Goal: Information Seeking & Learning: Learn about a topic

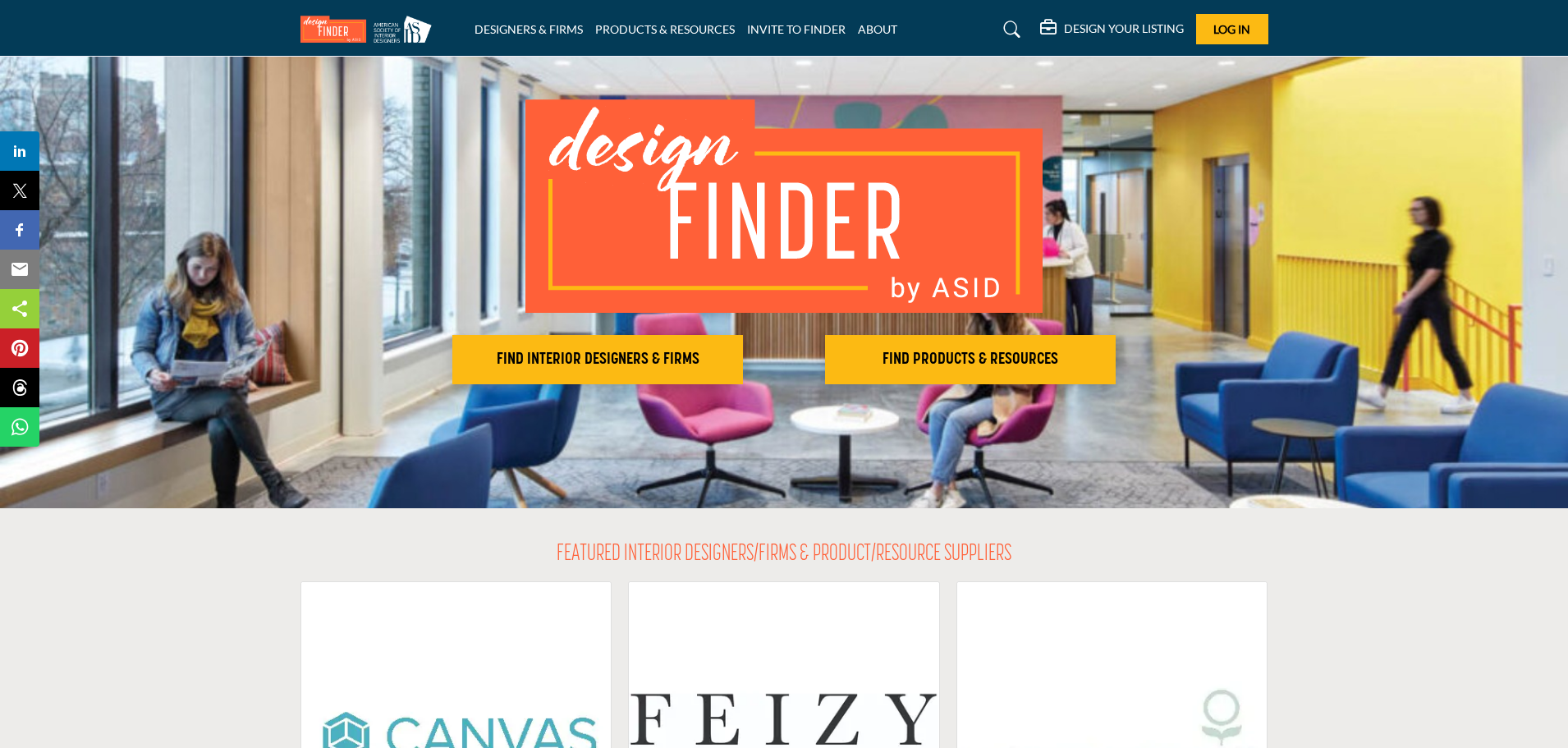
scroll to position [246, 0]
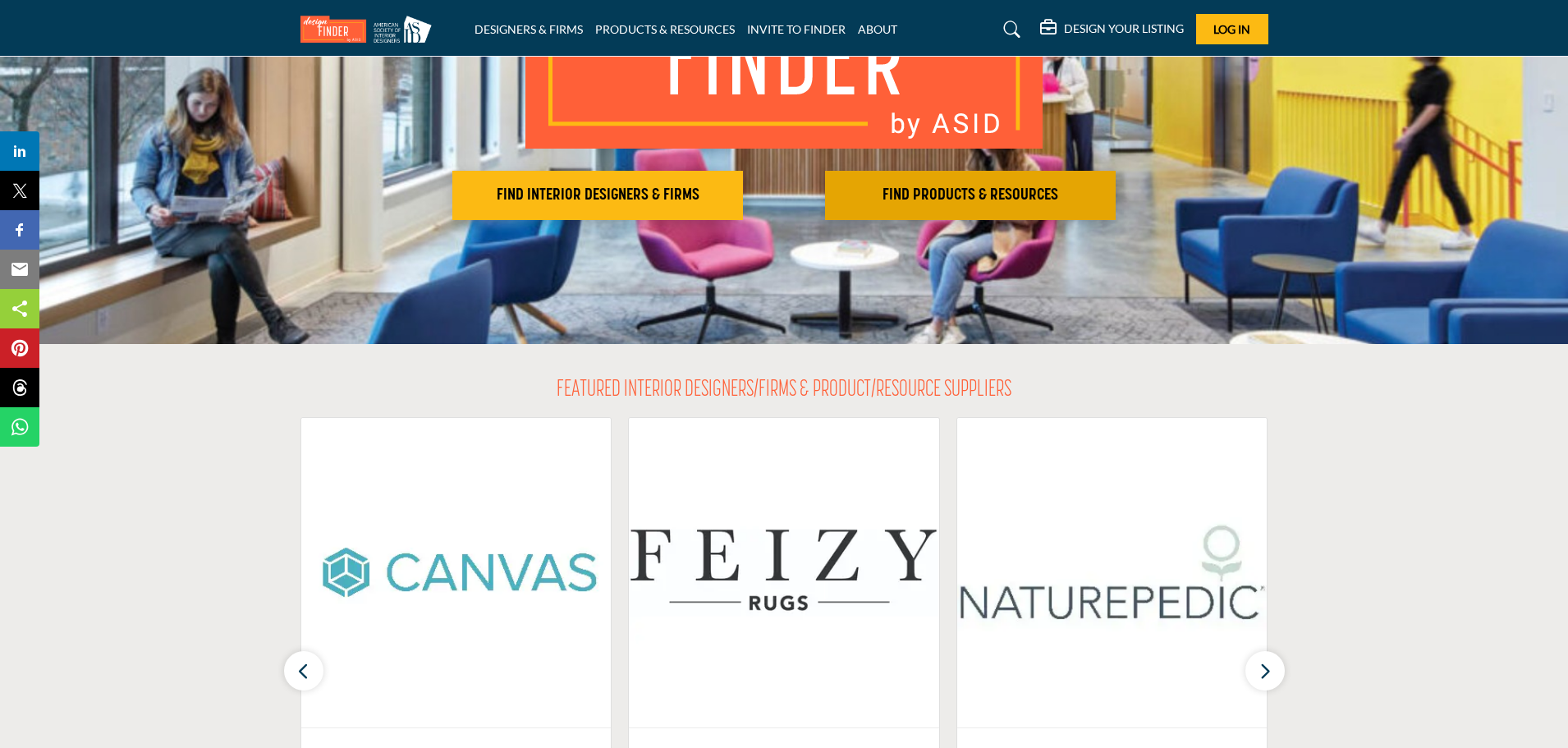
click at [941, 198] on h2 "FIND PRODUCTS & RESOURCES" at bounding box center [970, 195] width 280 height 19
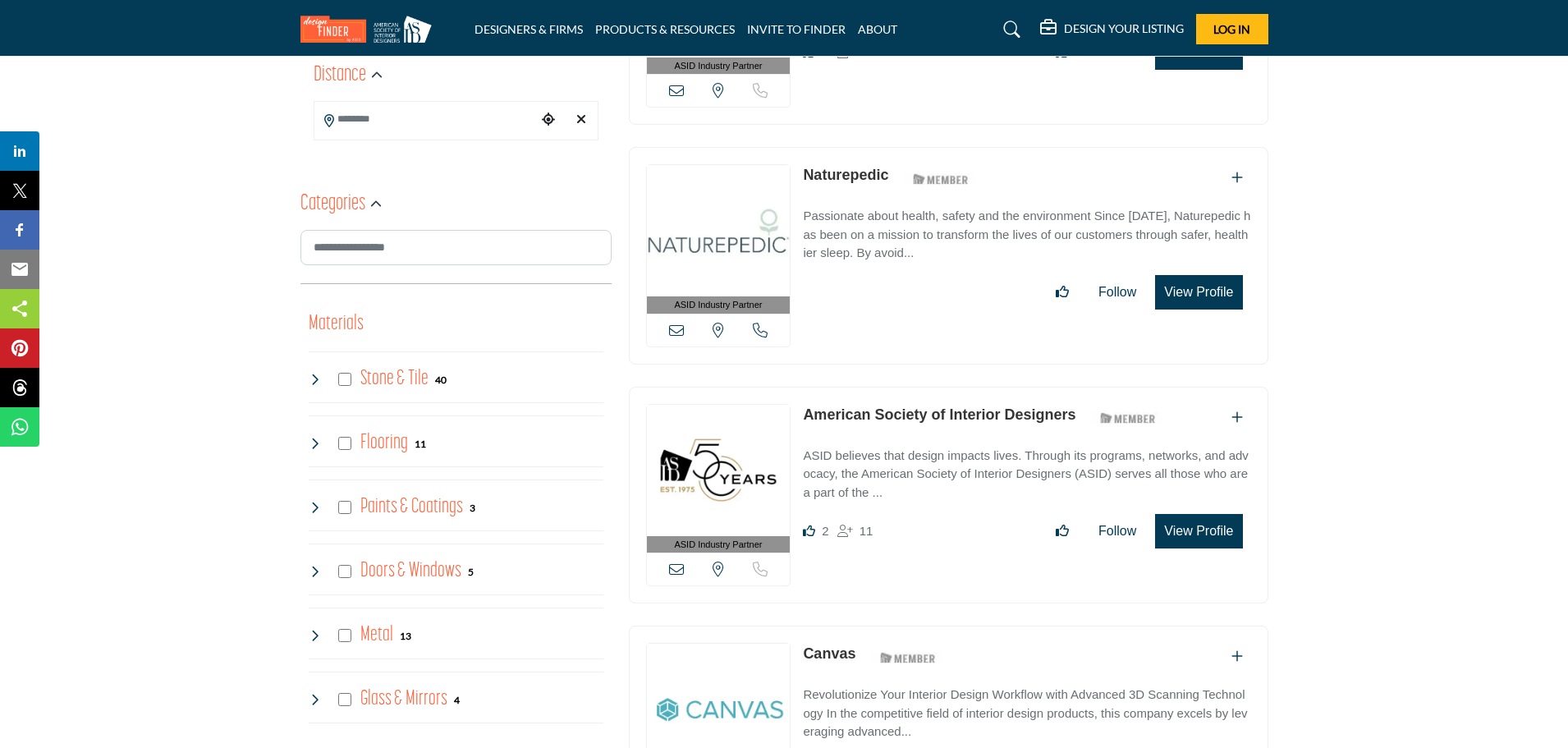
scroll to position [656, 0]
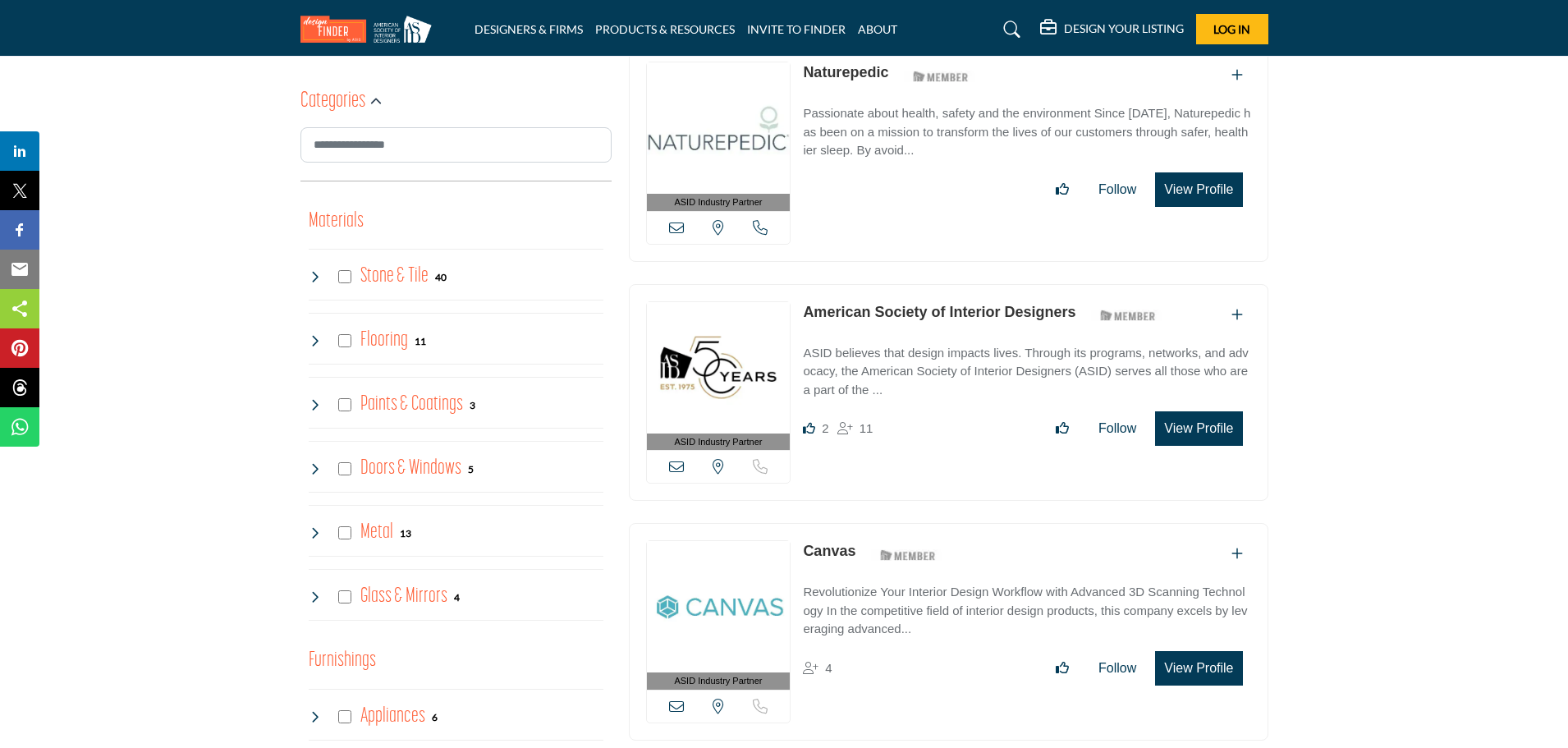
click at [313, 465] on icon at bounding box center [316, 469] width 13 height 13
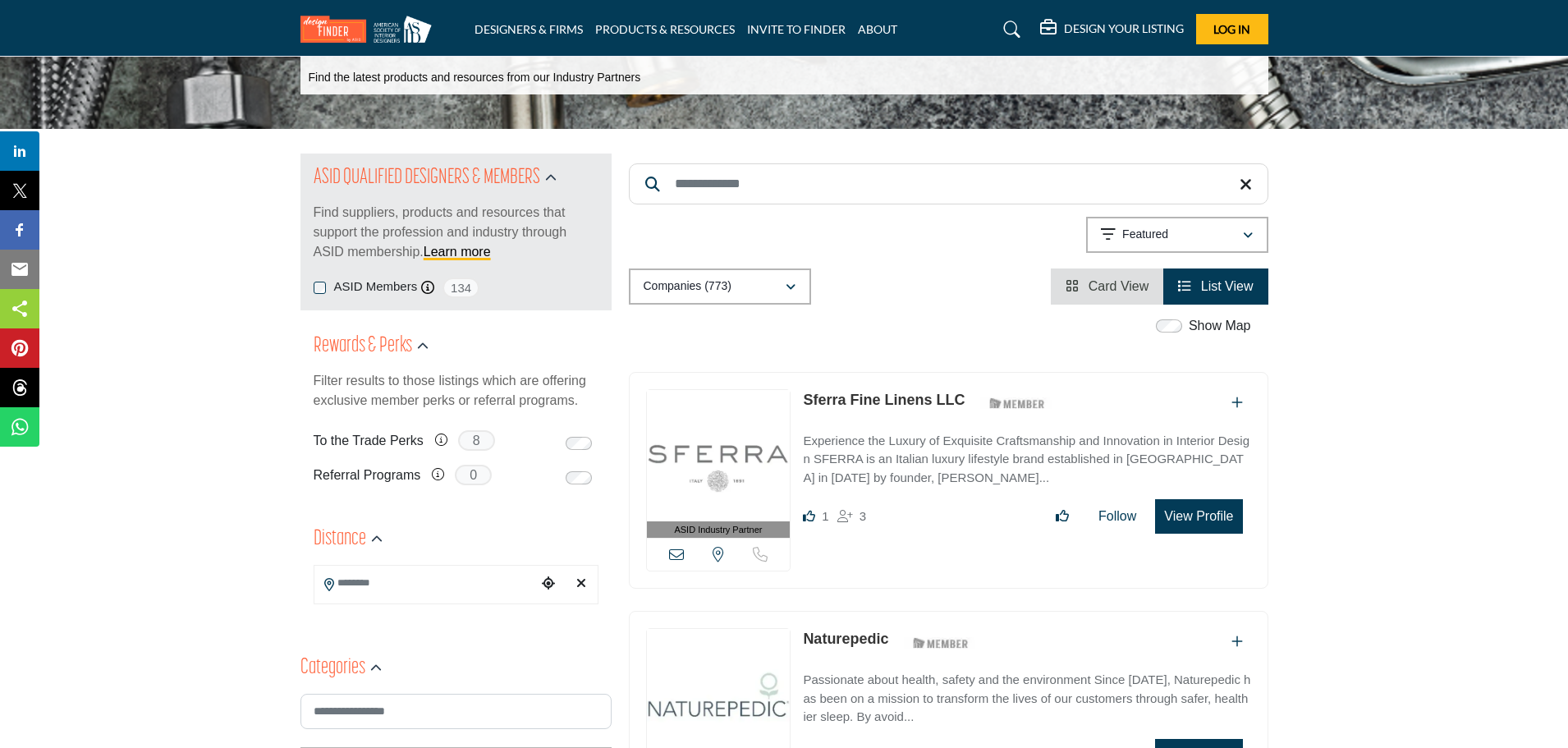
scroll to position [0, 0]
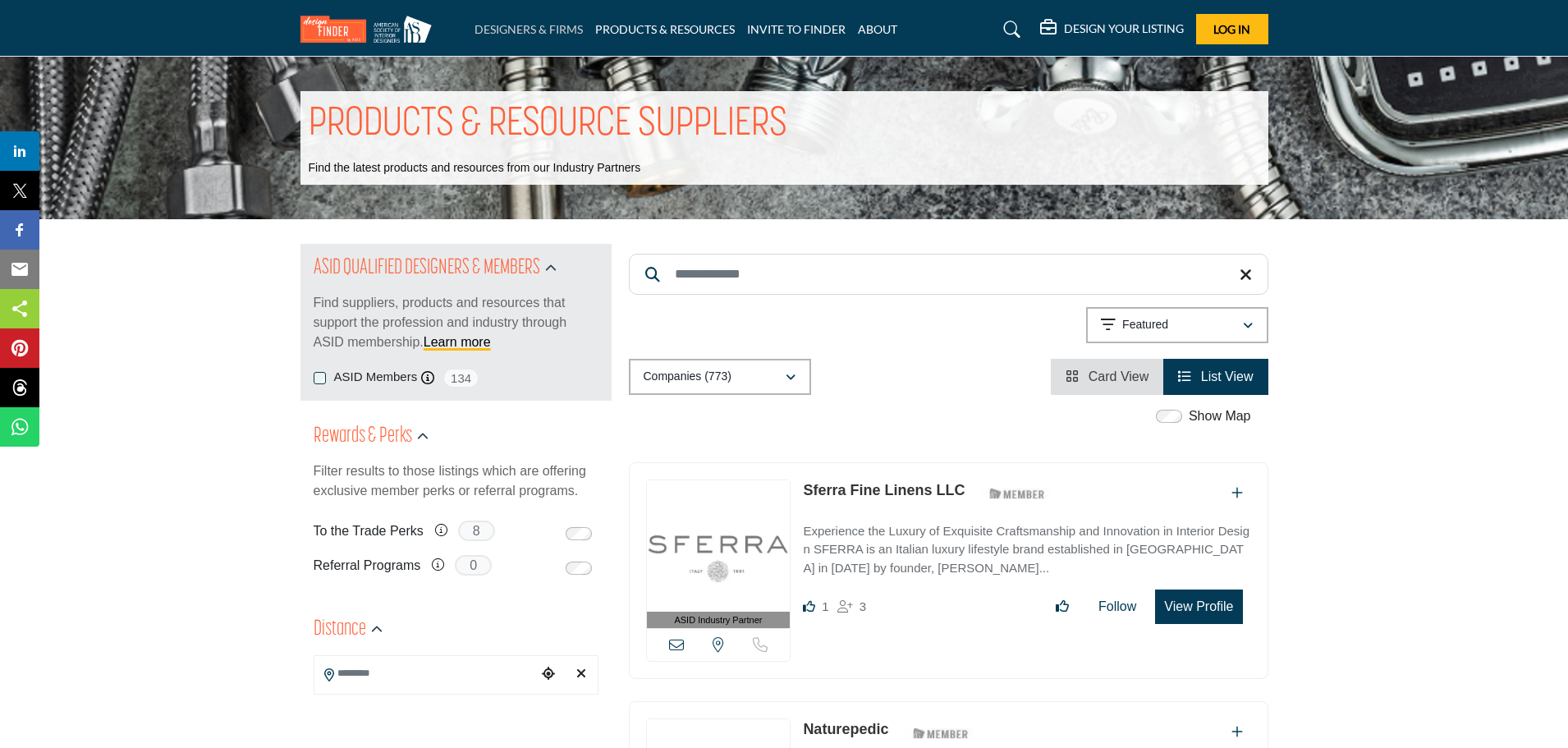
click at [536, 34] on link "DESIGNERS & FIRMS" at bounding box center [528, 29] width 108 height 14
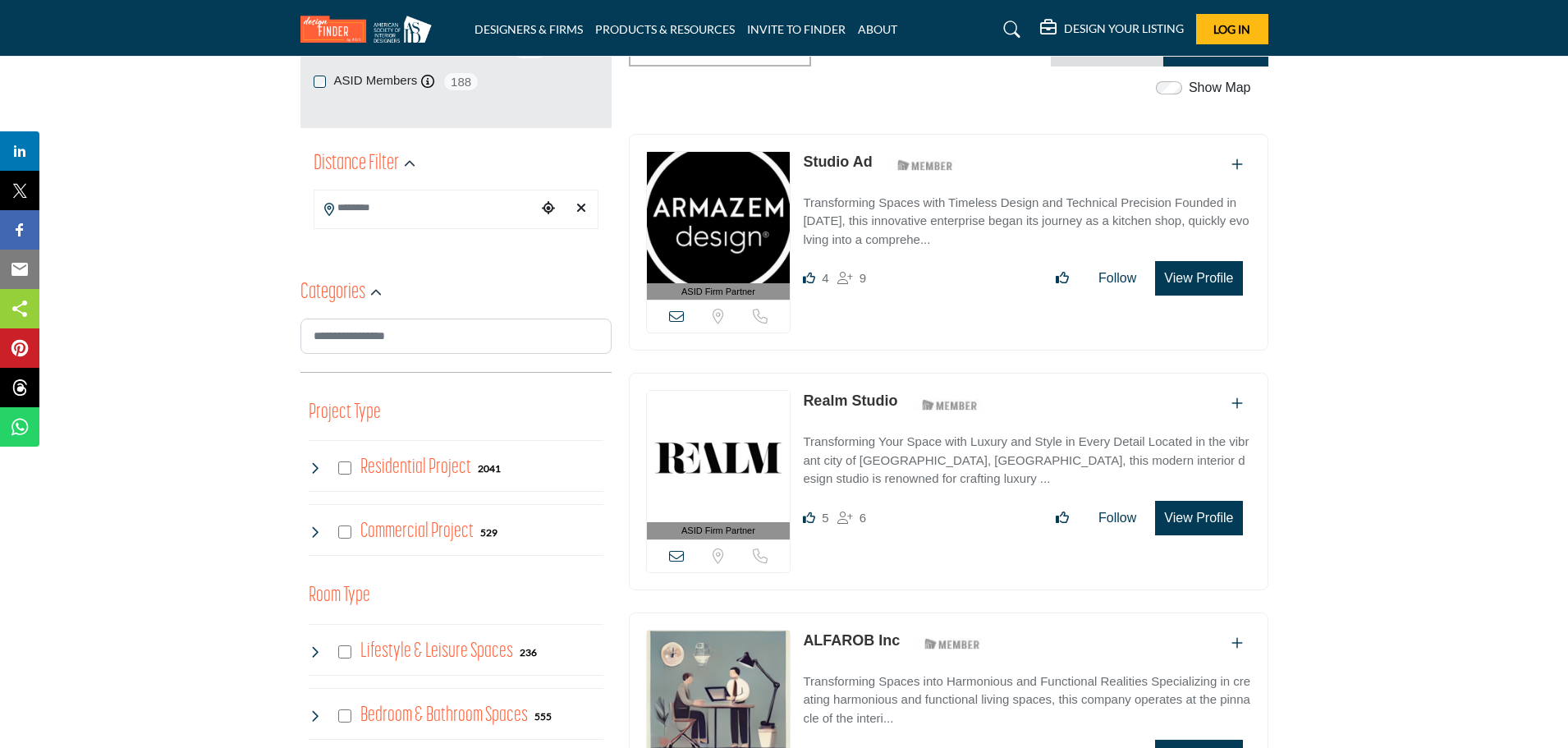
scroll to position [411, 0]
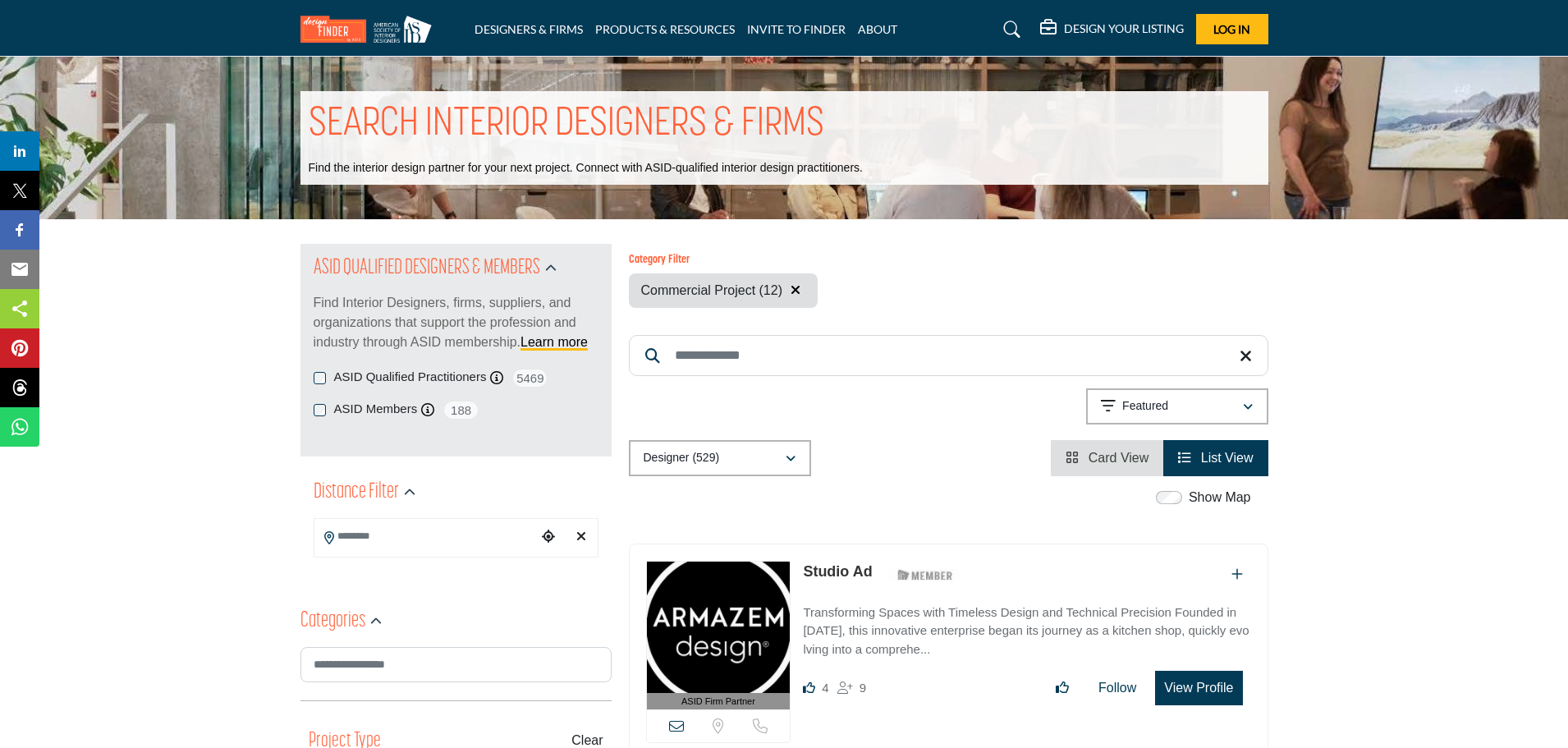
click at [801, 296] on icon "button" at bounding box center [796, 290] width 10 height 13
